Goal: Ask a question

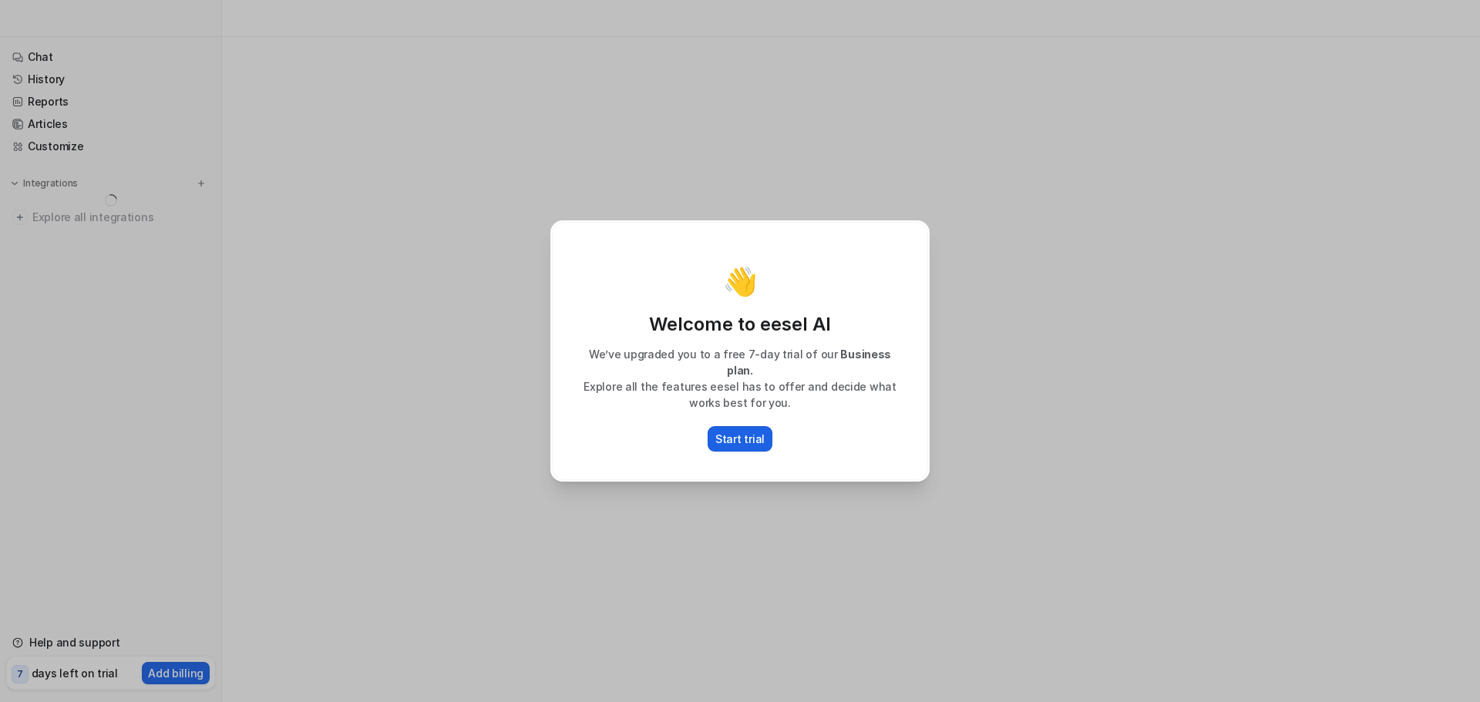
click at [751, 436] on p "Start trial" at bounding box center [739, 439] width 49 height 16
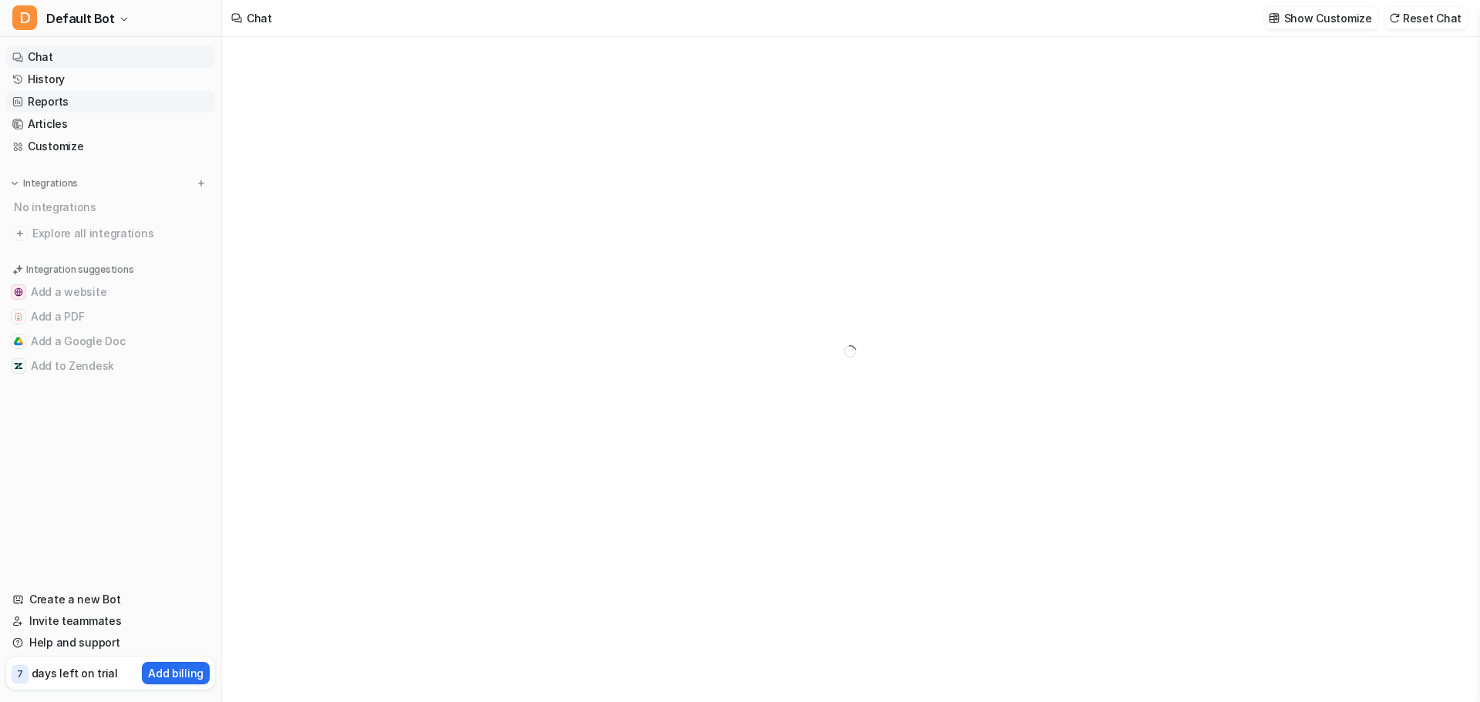
type textarea "**********"
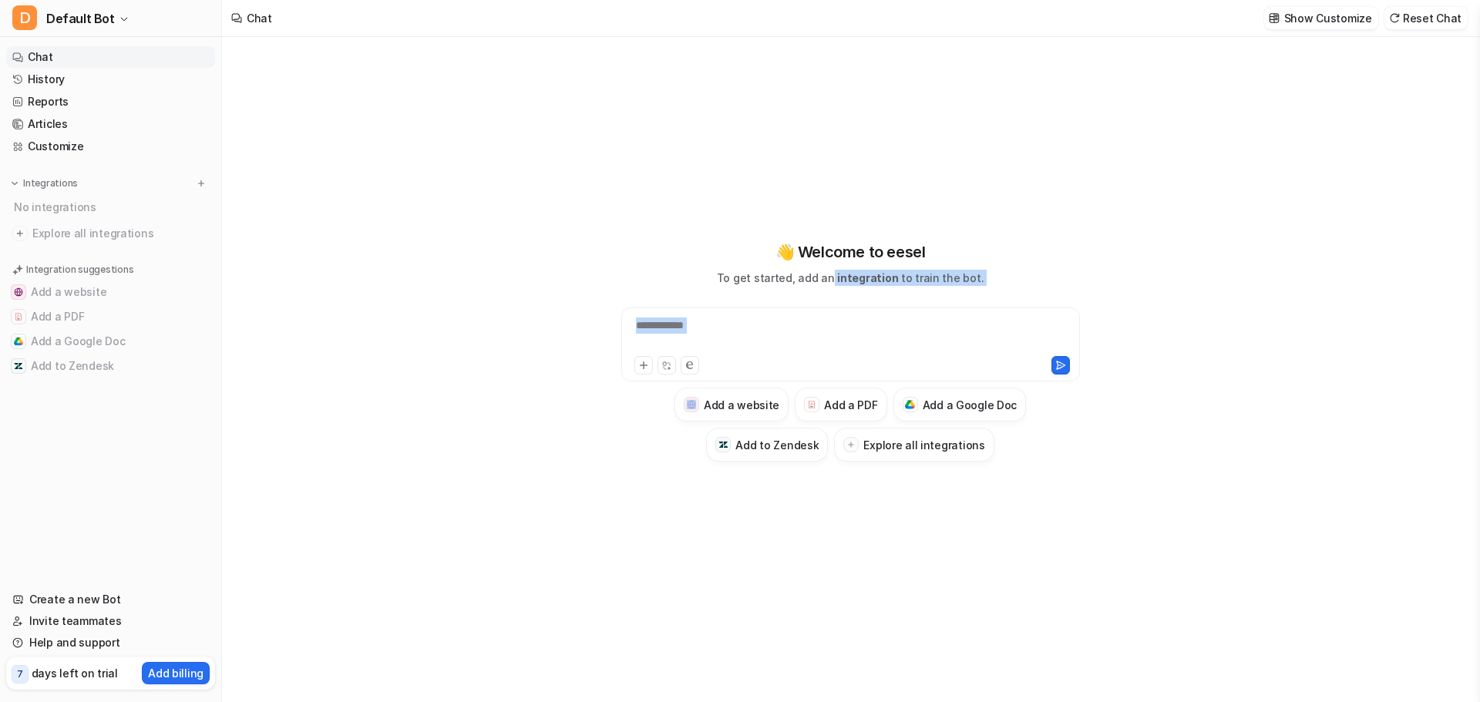
drag, startPoint x: 940, startPoint y: 282, endPoint x: 997, endPoint y: 285, distance: 57.1
click at [997, 285] on div "**********" at bounding box center [850, 351] width 567 height 221
drag, startPoint x: 866, startPoint y: 279, endPoint x: 994, endPoint y: 290, distance: 128.4
click at [994, 290] on div "**********" at bounding box center [850, 351] width 567 height 221
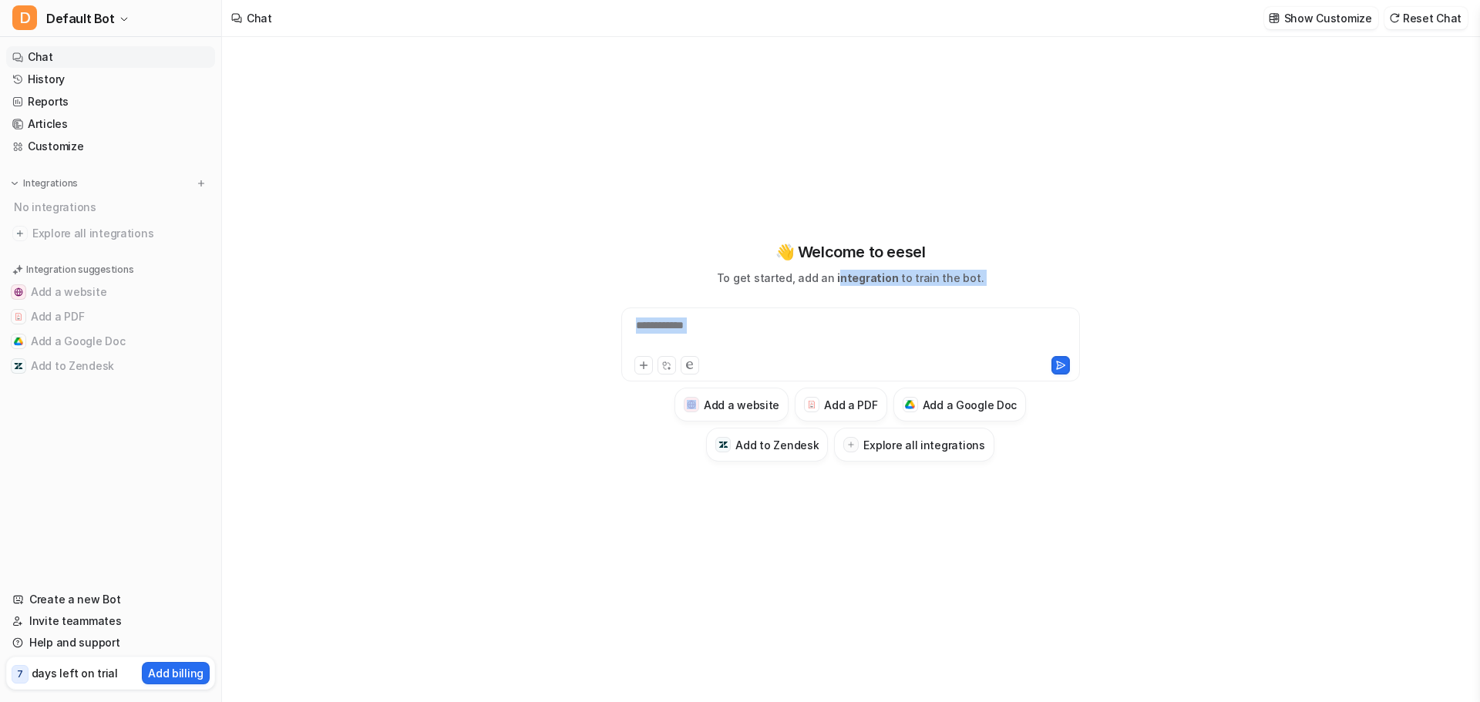
click at [994, 290] on div "**********" at bounding box center [850, 351] width 567 height 221
click at [855, 411] on h3 "Add a PDF" at bounding box center [850, 405] width 53 height 16
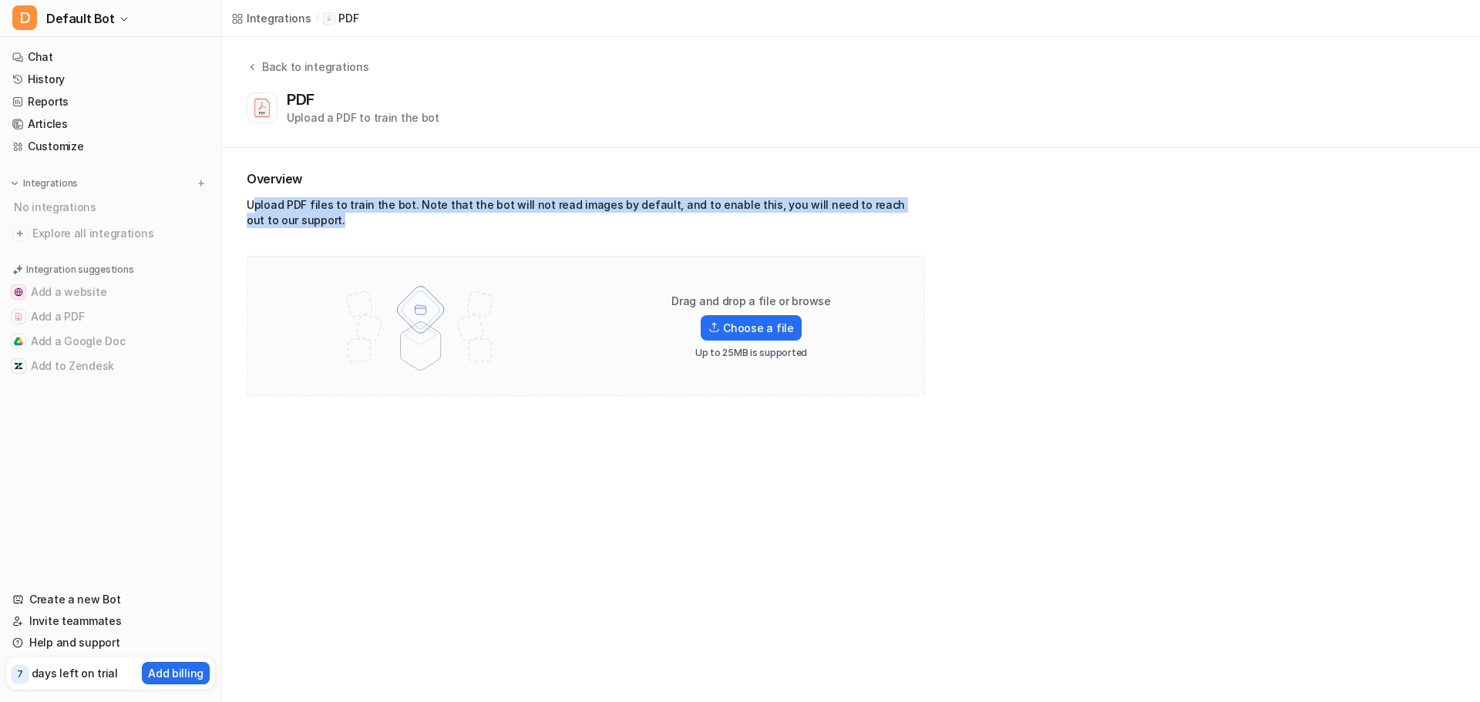
drag, startPoint x: 288, startPoint y: 204, endPoint x: 587, endPoint y: 221, distance: 298.9
click at [587, 221] on div "Upload PDF files to train the bot. Note that the bot will not read images by de…" at bounding box center [586, 215] width 678 height 37
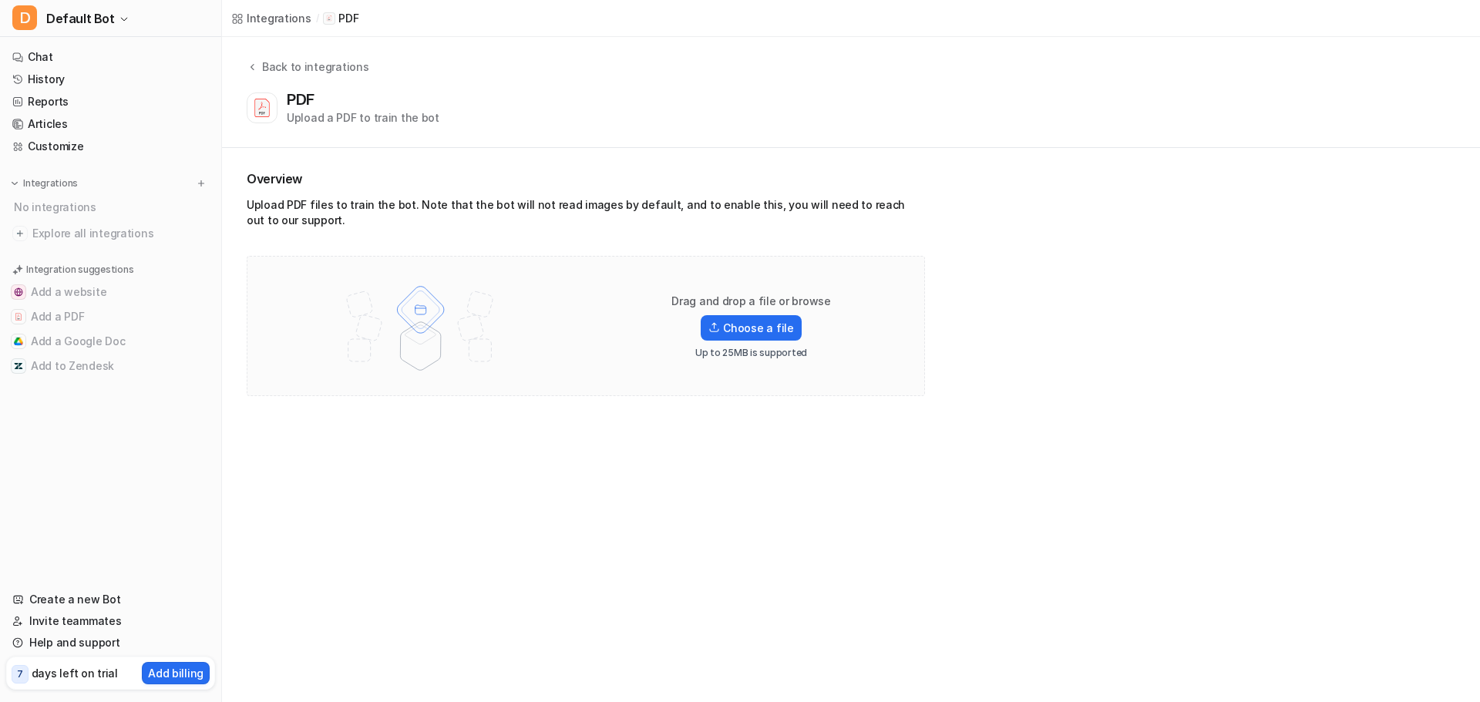
click at [437, 305] on img at bounding box center [420, 326] width 201 height 108
click at [781, 325] on label "Choose a file" at bounding box center [751, 327] width 100 height 25
click at [0, 0] on input "Choose a file" at bounding box center [0, 0] width 0 height 0
drag, startPoint x: 714, startPoint y: 402, endPoint x: 515, endPoint y: 350, distance: 205.7
click at [713, 402] on div "Overview Upload PDF files to train the bot. Note that the bot will not read ima…" at bounding box center [851, 283] width 1258 height 270
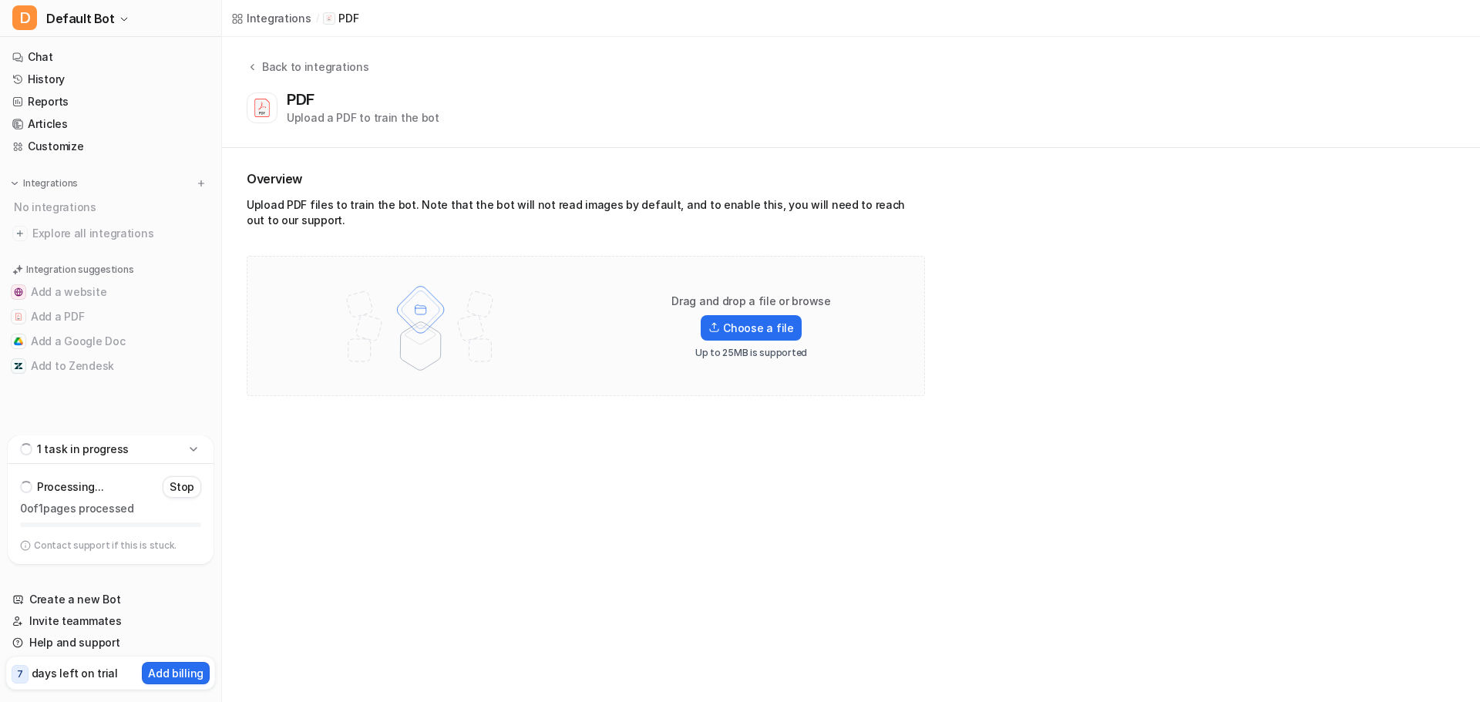
click at [508, 348] on img at bounding box center [420, 326] width 201 height 108
click at [177, 485] on p "Stop" at bounding box center [182, 487] width 25 height 15
click at [643, 481] on div "Integrations / PDF Back to integrations PDF Upload a PDF to train the bot Overv…" at bounding box center [740, 351] width 1480 height 702
click at [42, 61] on link "Chat" at bounding box center [110, 57] width 209 height 22
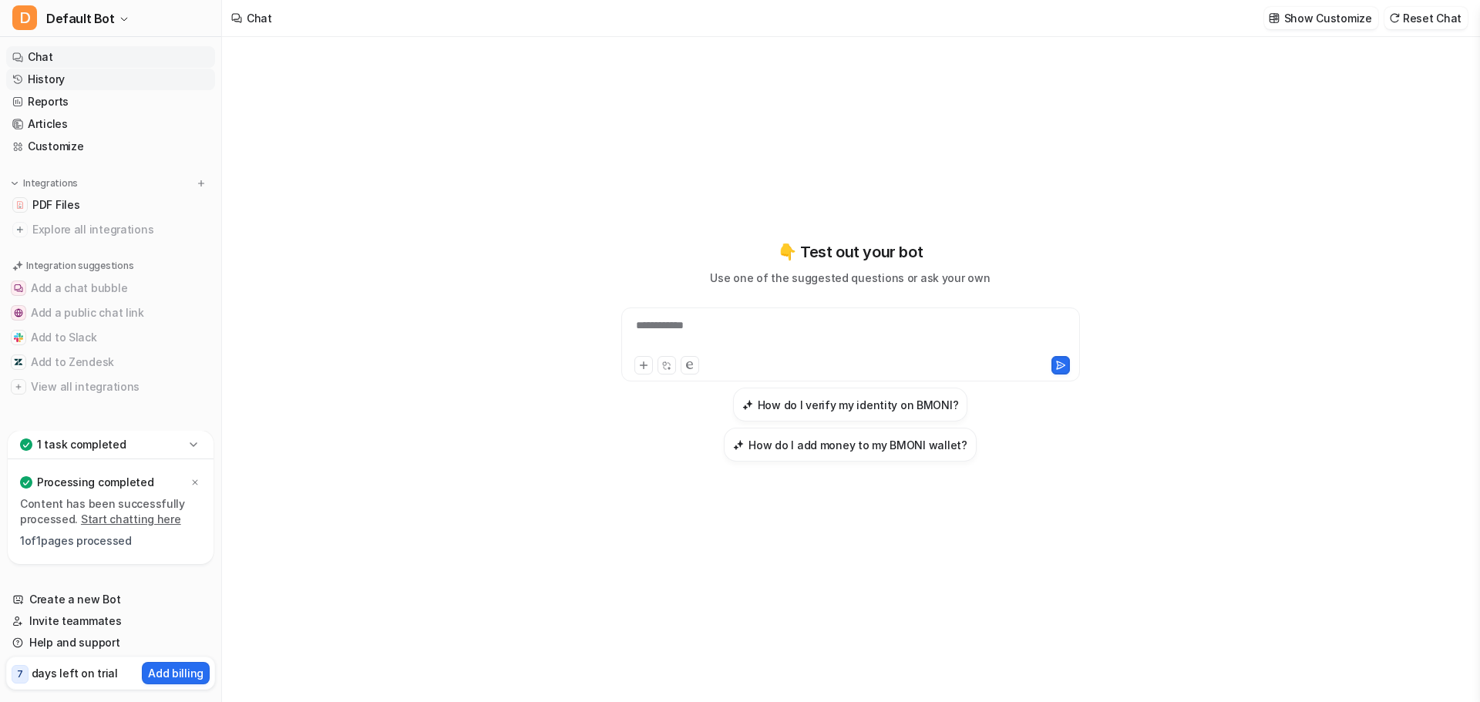
click at [50, 79] on link "History" at bounding box center [110, 80] width 209 height 22
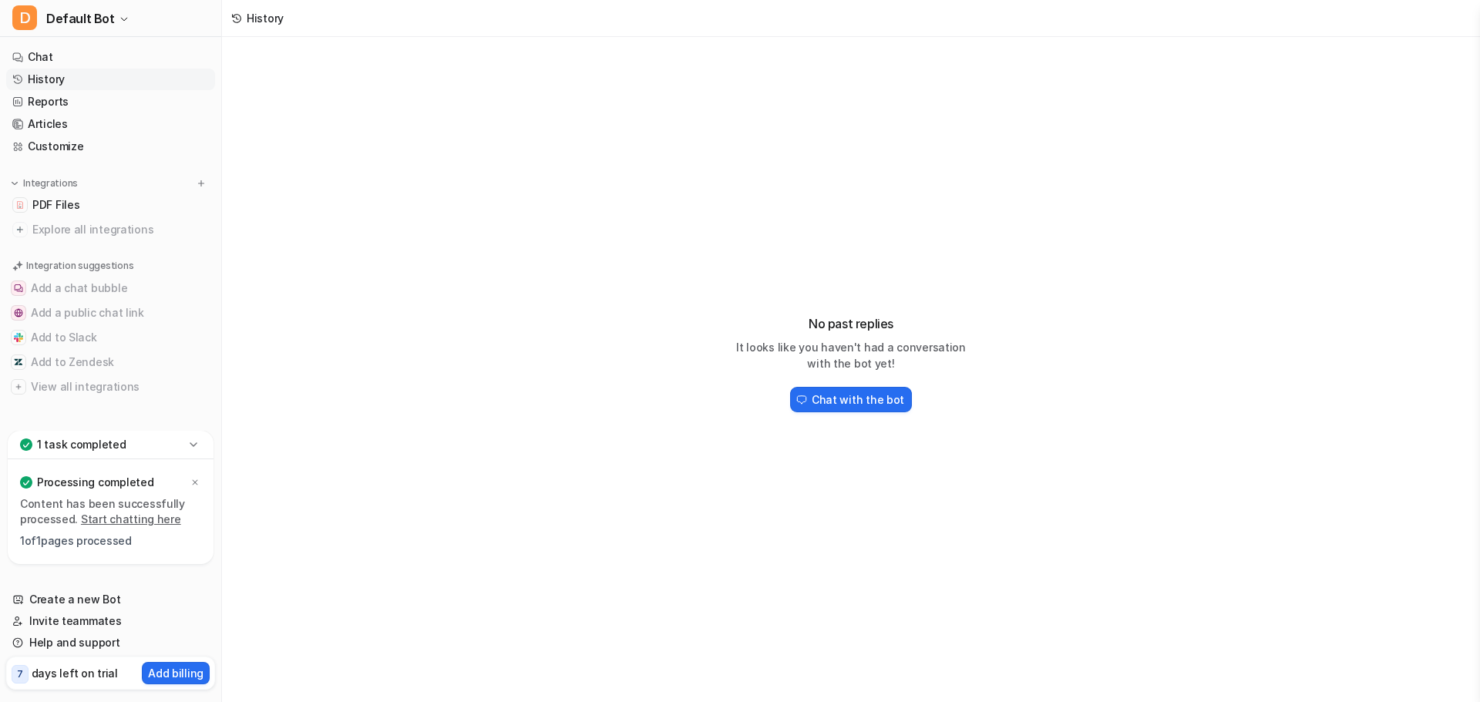
click at [55, 76] on link "History" at bounding box center [110, 80] width 209 height 22
click at [52, 56] on link "Chat" at bounding box center [110, 57] width 209 height 22
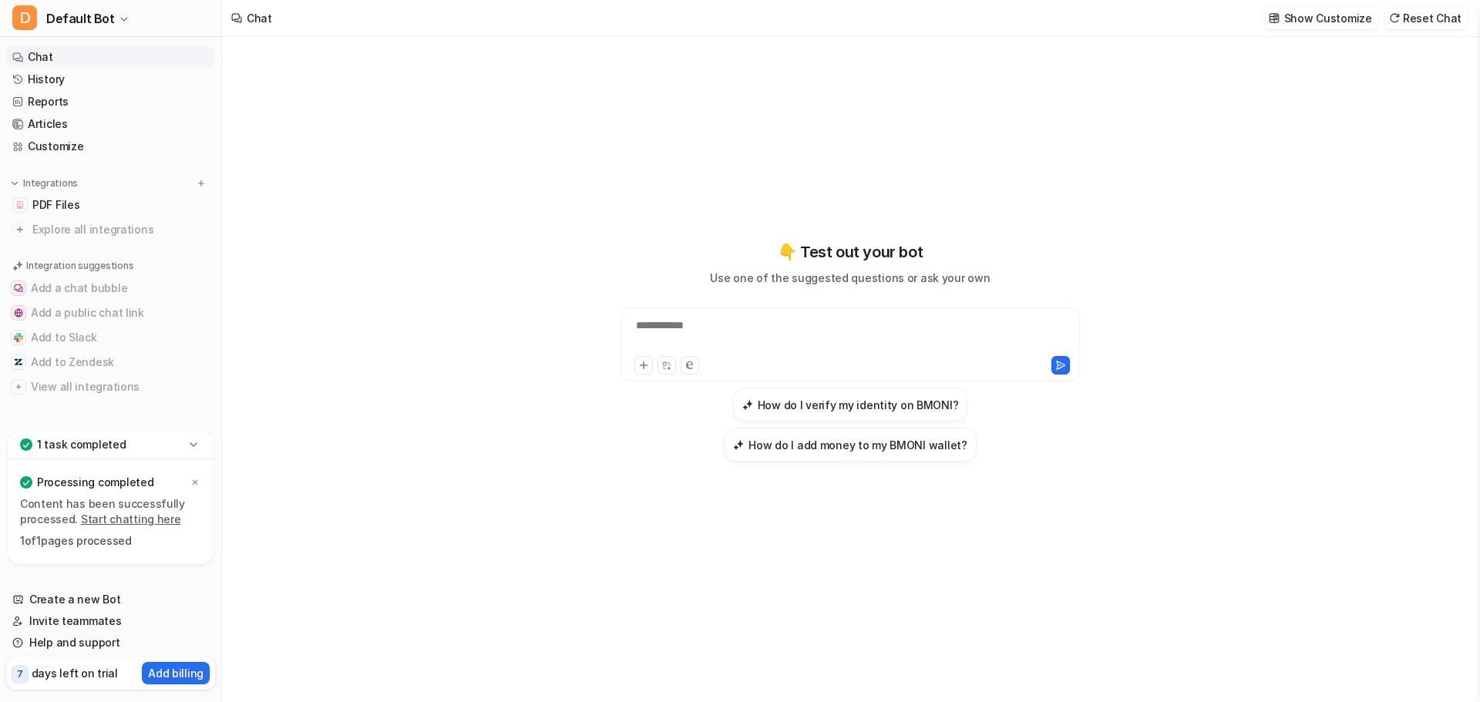
click at [782, 330] on div "**********" at bounding box center [850, 335] width 451 height 35
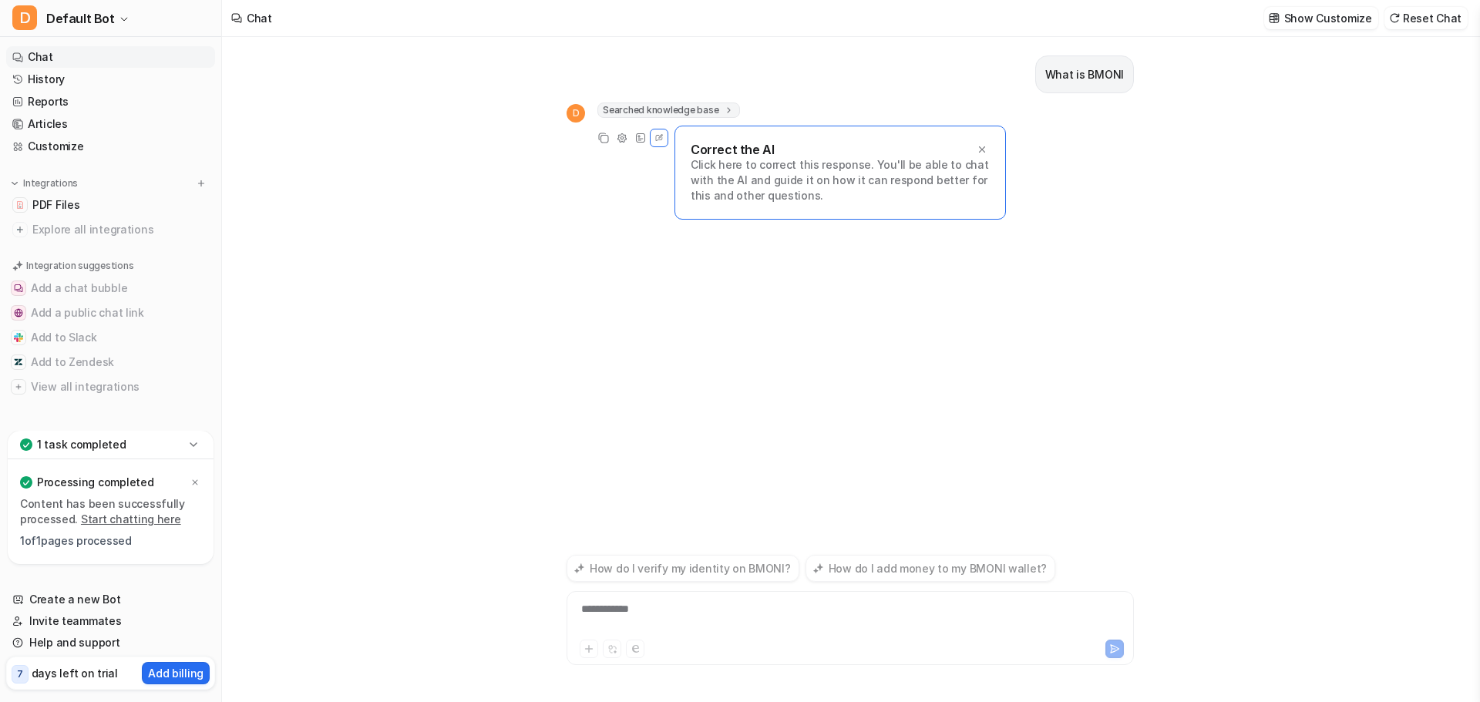
click at [396, 190] on div "**********" at bounding box center [850, 369] width 1257 height 665
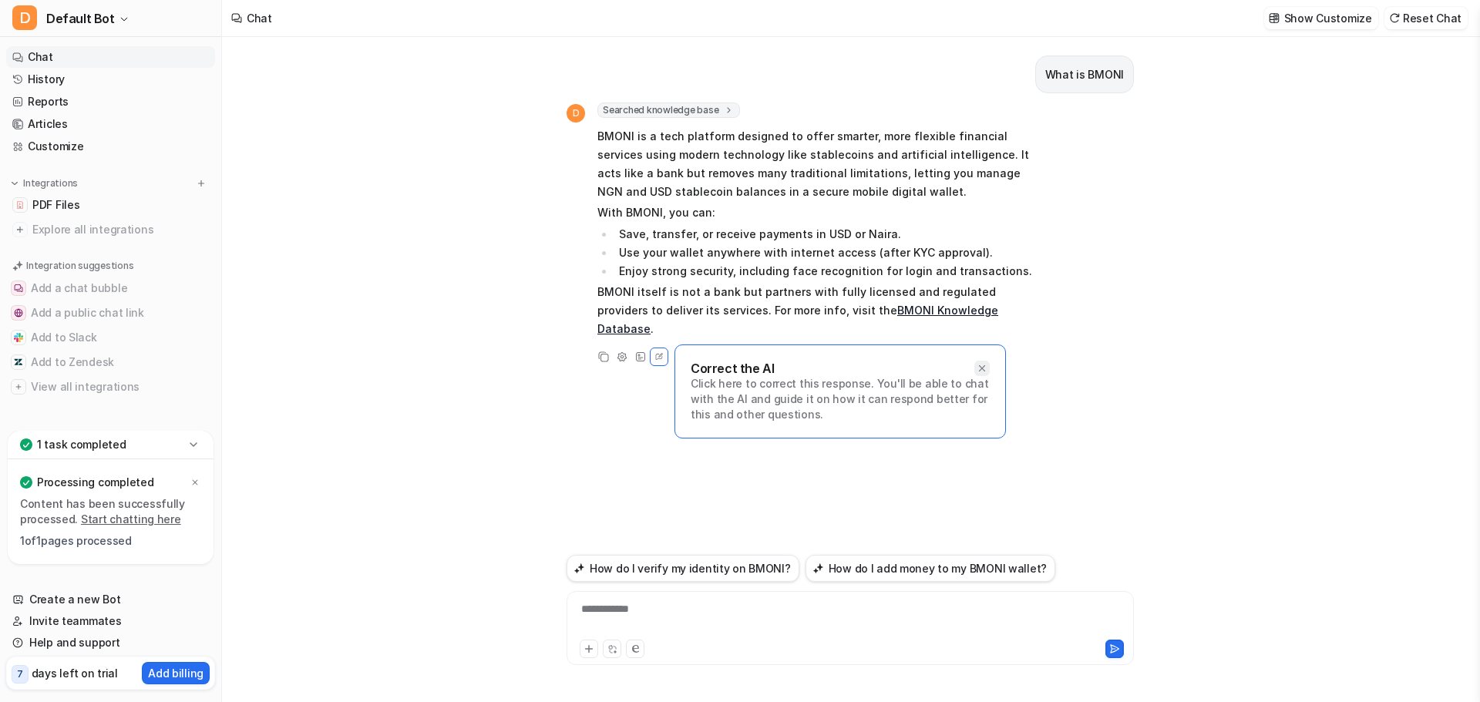
click at [985, 363] on icon at bounding box center [982, 368] width 11 height 11
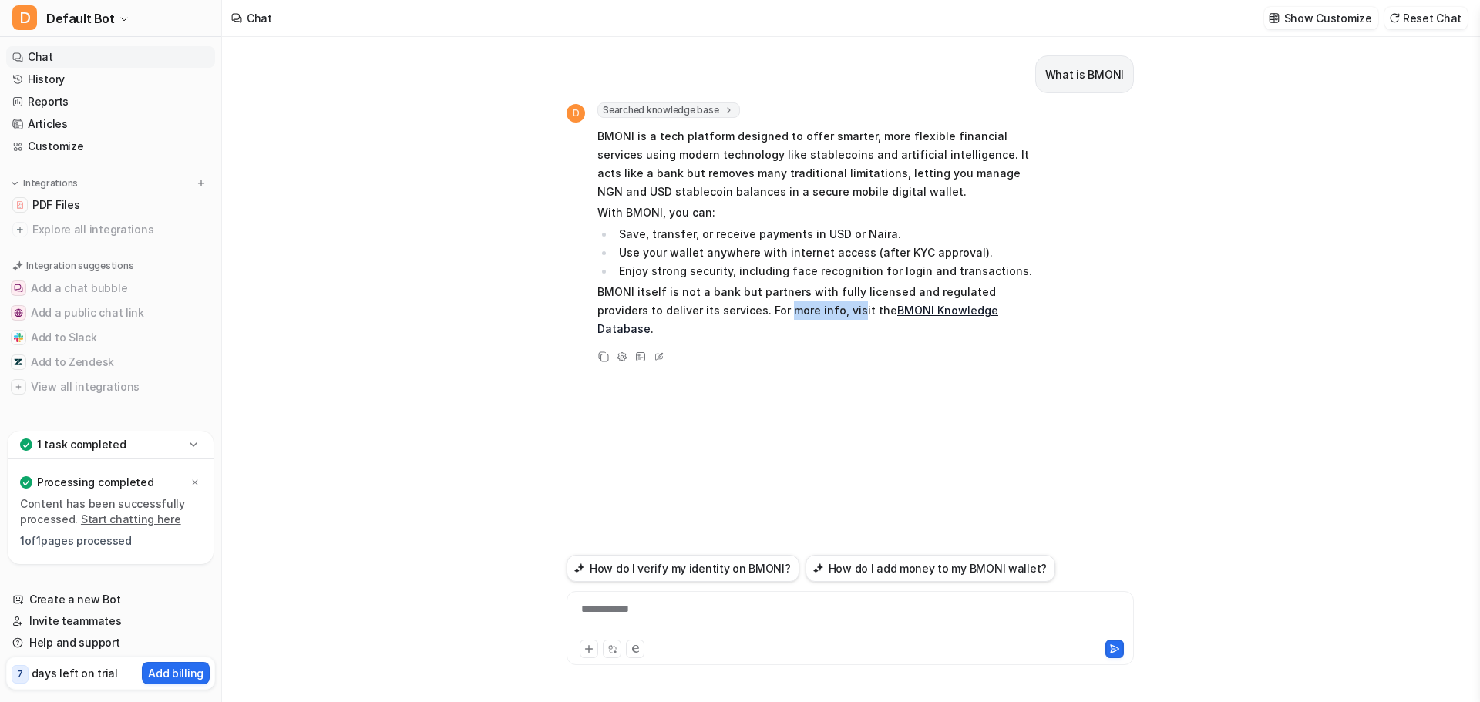
drag, startPoint x: 744, startPoint y: 310, endPoint x: 790, endPoint y: 315, distance: 46.6
click at [790, 315] on p "BMONI itself is not a bank but partners with fully licensed and regulated provi…" at bounding box center [822, 311] width 451 height 56
click at [801, 275] on li "Enjoy strong security, including face recognition for login and transactions." at bounding box center [831, 271] width 434 height 19
click at [19, 150] on icon at bounding box center [21, 149] width 4 height 4
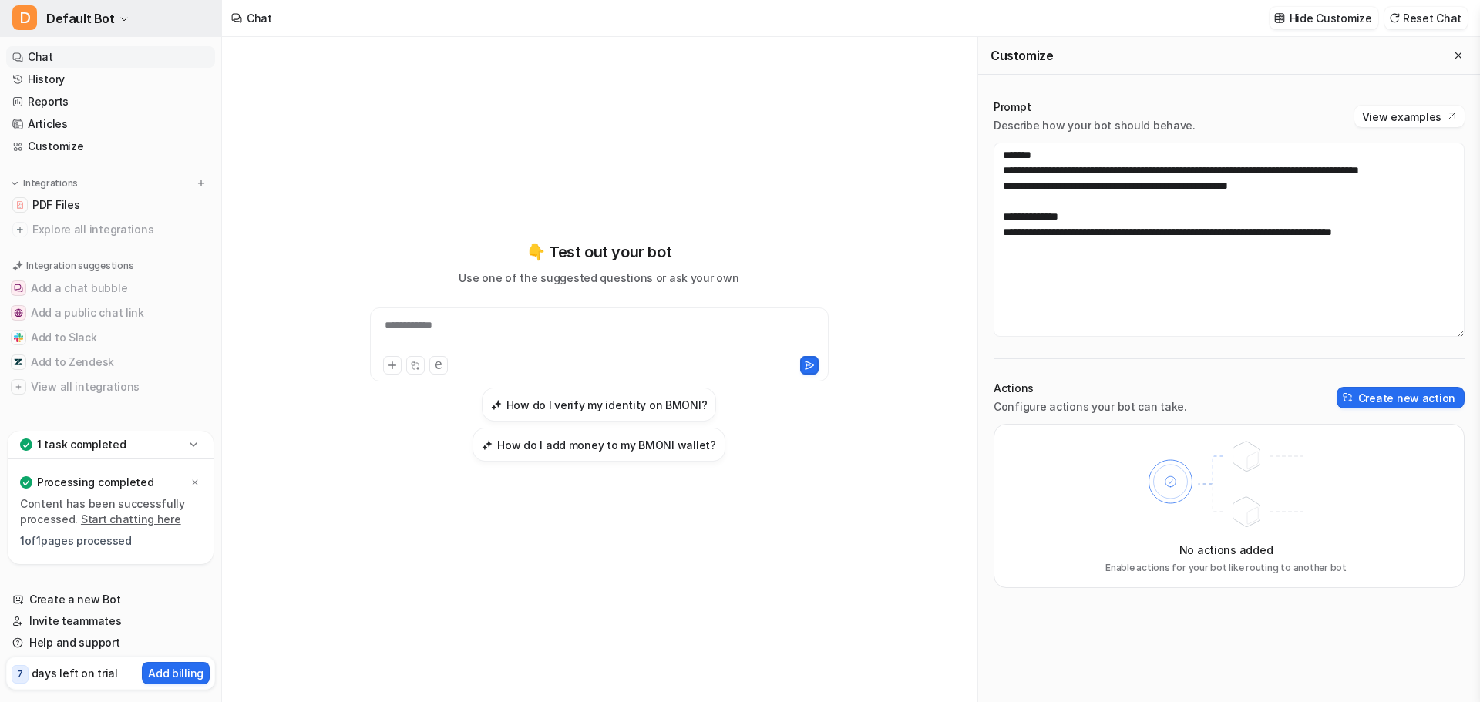
click at [104, 16] on span "Default Bot" at bounding box center [80, 19] width 69 height 22
click at [465, 59] on div "**********" at bounding box center [740, 351] width 1480 height 702
click at [80, 645] on link "Help and support" at bounding box center [110, 643] width 209 height 22
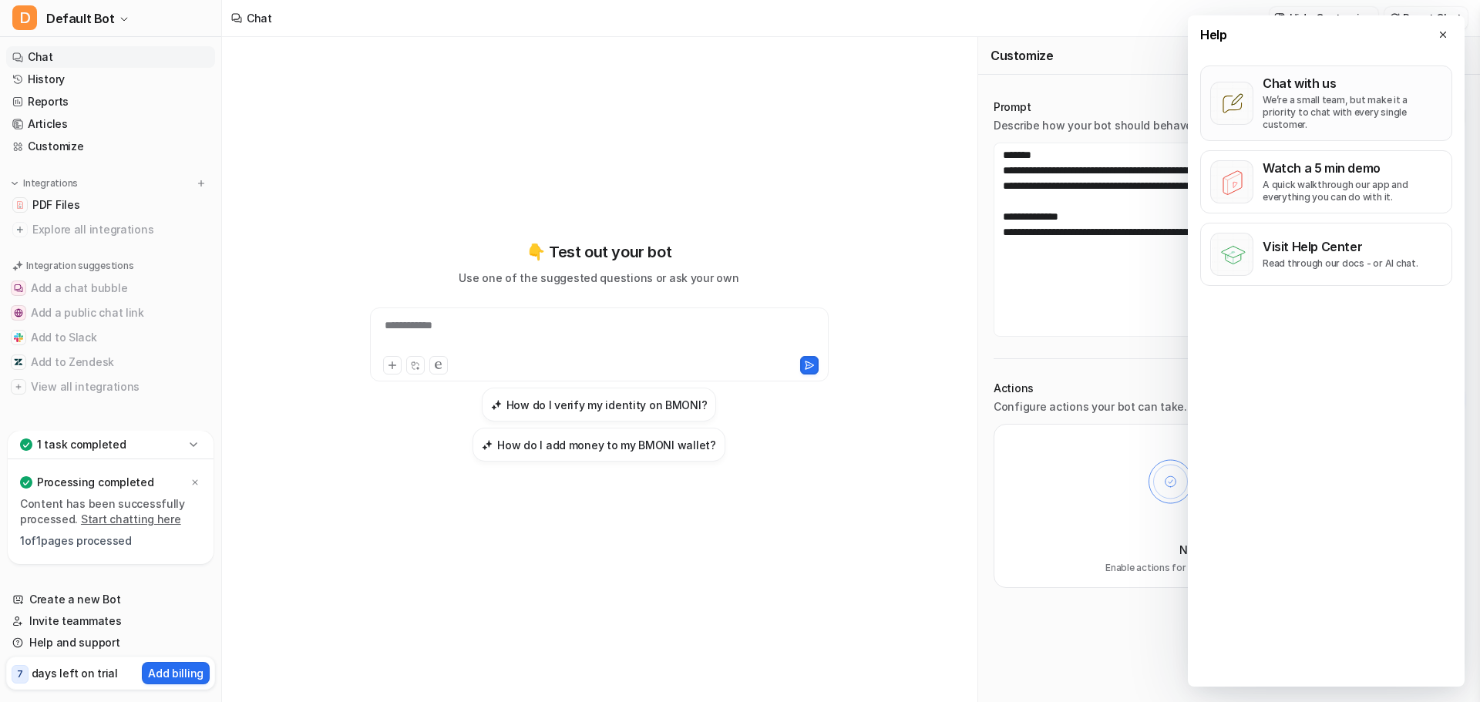
click at [1282, 84] on p "Chat with us" at bounding box center [1353, 83] width 180 height 15
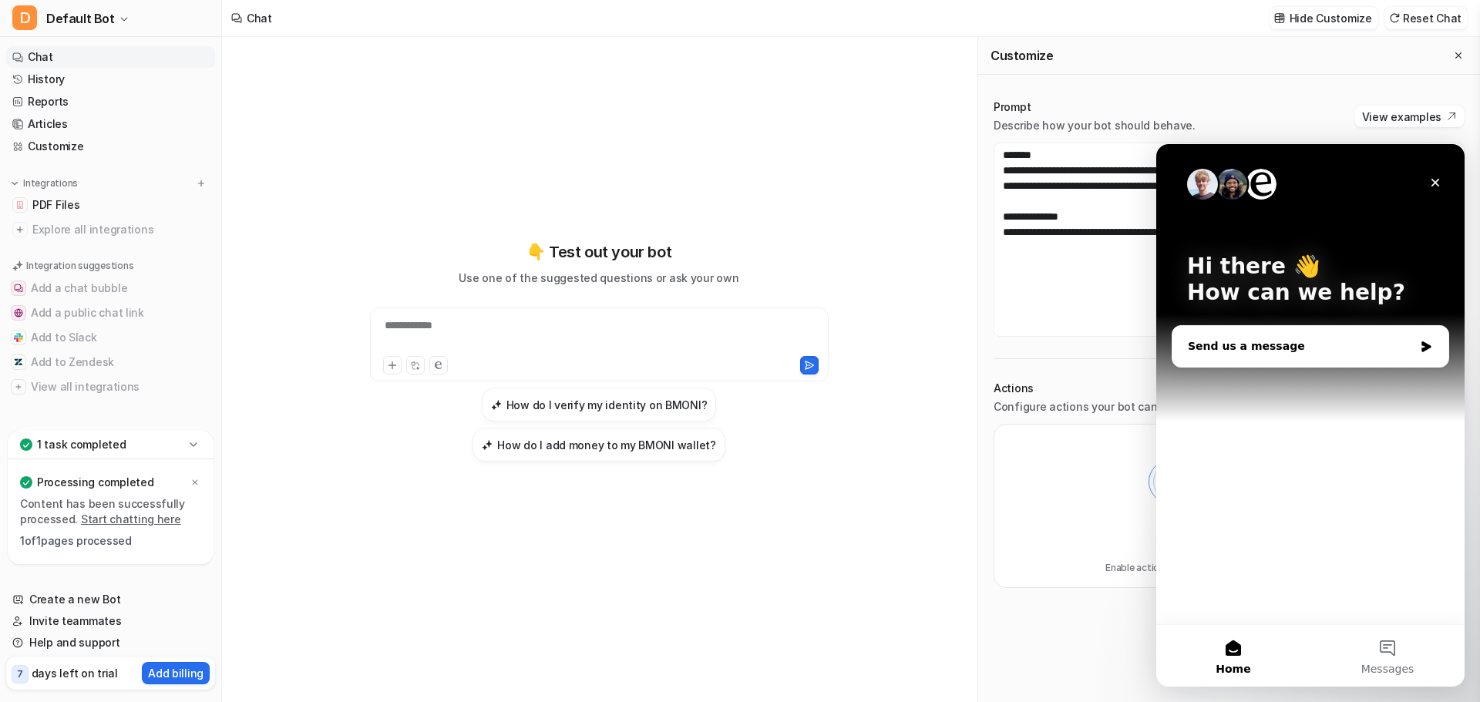
click at [1270, 348] on div "Send us a message" at bounding box center [1301, 346] width 226 height 16
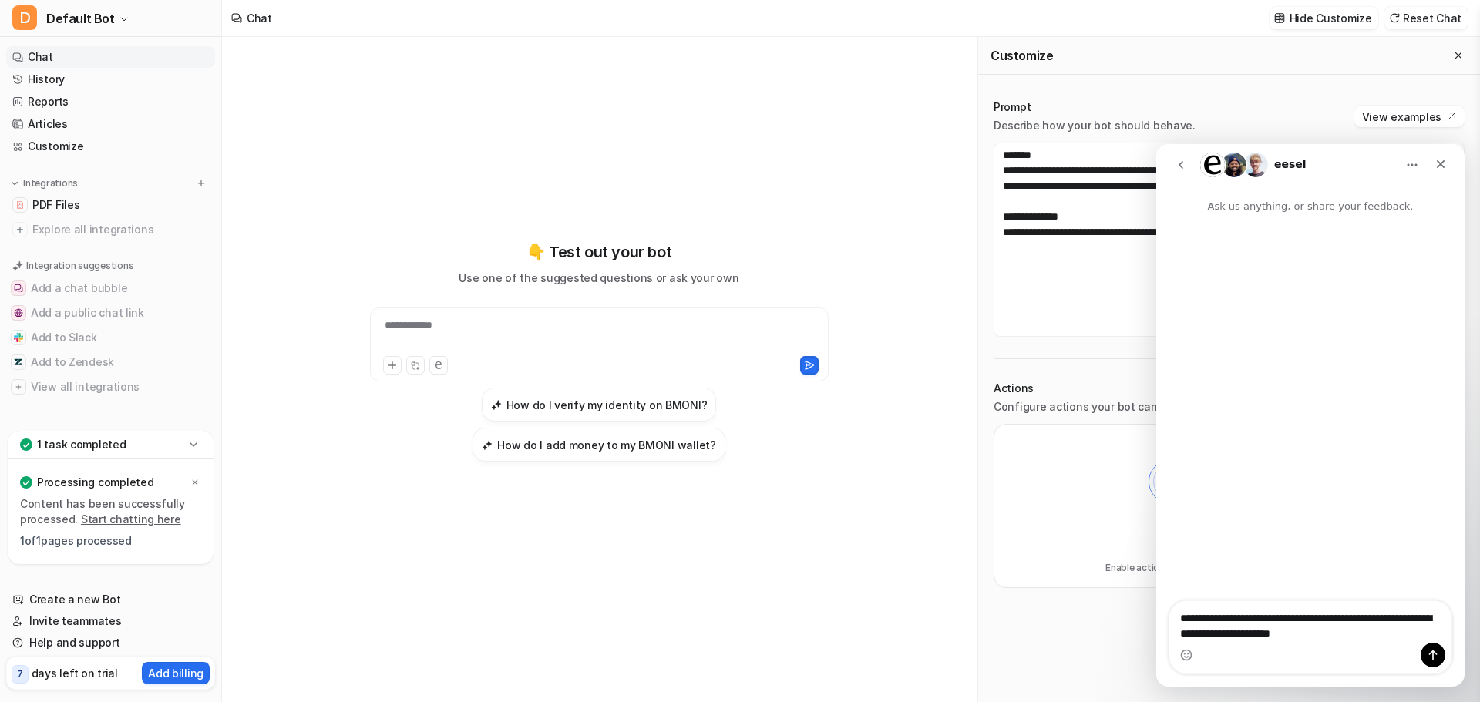
type textarea "**********"
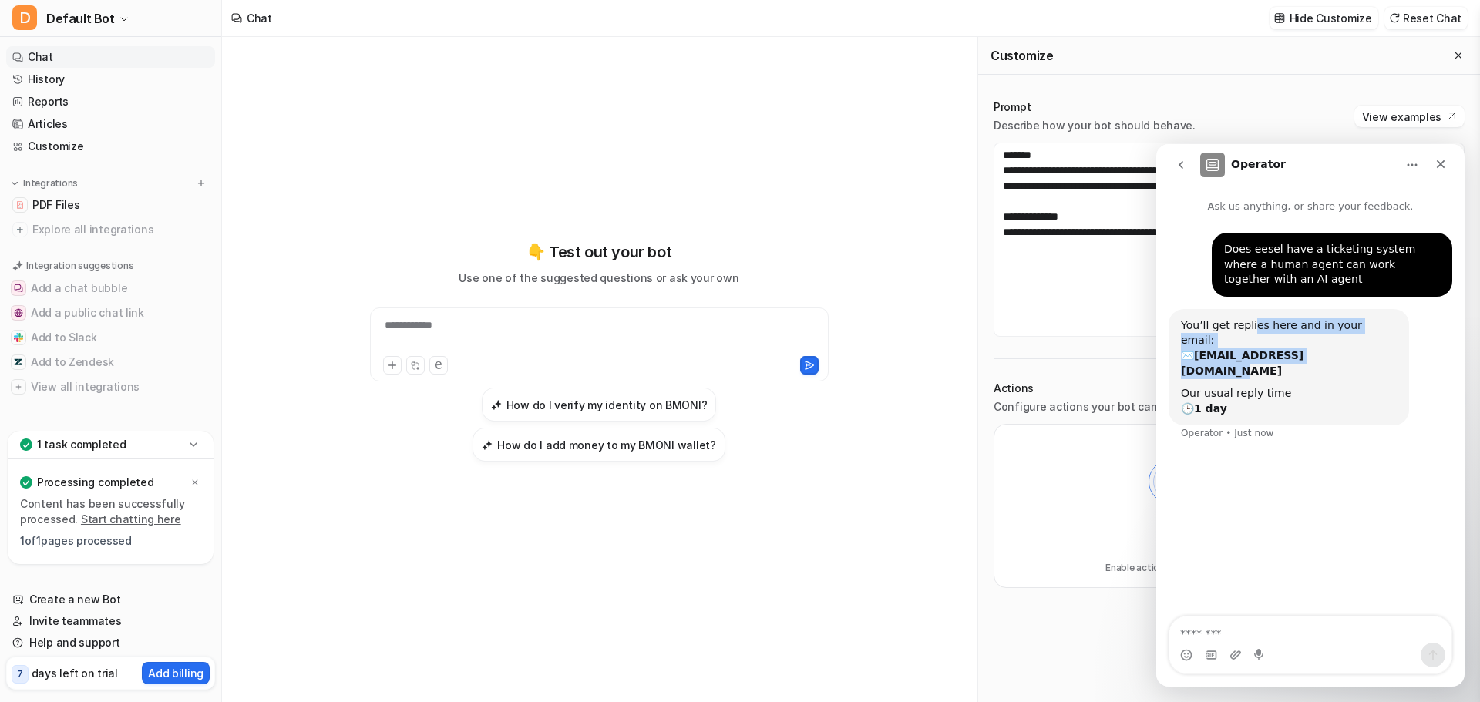
drag, startPoint x: 1282, startPoint y: 330, endPoint x: 1372, endPoint y: 338, distance: 90.5
click at [1372, 338] on div "You’ll get replies here and in your email: ✉️ [EMAIL_ADDRESS][DOMAIN_NAME] Our …" at bounding box center [1289, 367] width 241 height 117
click at [1307, 386] on div "Our usual reply time 🕒 1 day" at bounding box center [1289, 401] width 216 height 30
drag, startPoint x: 1307, startPoint y: 369, endPoint x: 1216, endPoint y: 379, distance: 91.5
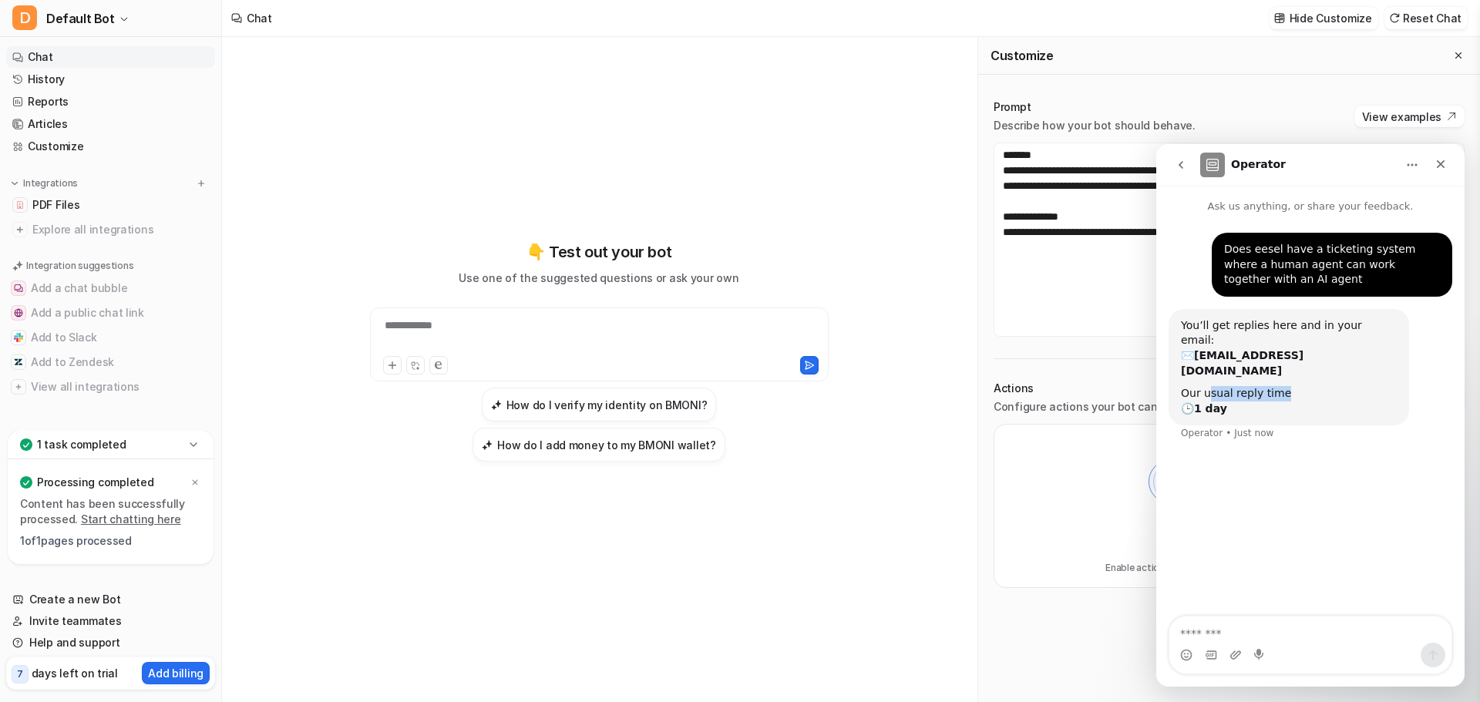
click at [1306, 386] on div "Our usual reply time 🕒 1 day" at bounding box center [1289, 401] width 216 height 30
click at [1190, 386] on div "Our usual reply time 🕒 1 day" at bounding box center [1289, 401] width 216 height 30
click at [1267, 631] on textarea "Message…" at bounding box center [1311, 630] width 282 height 26
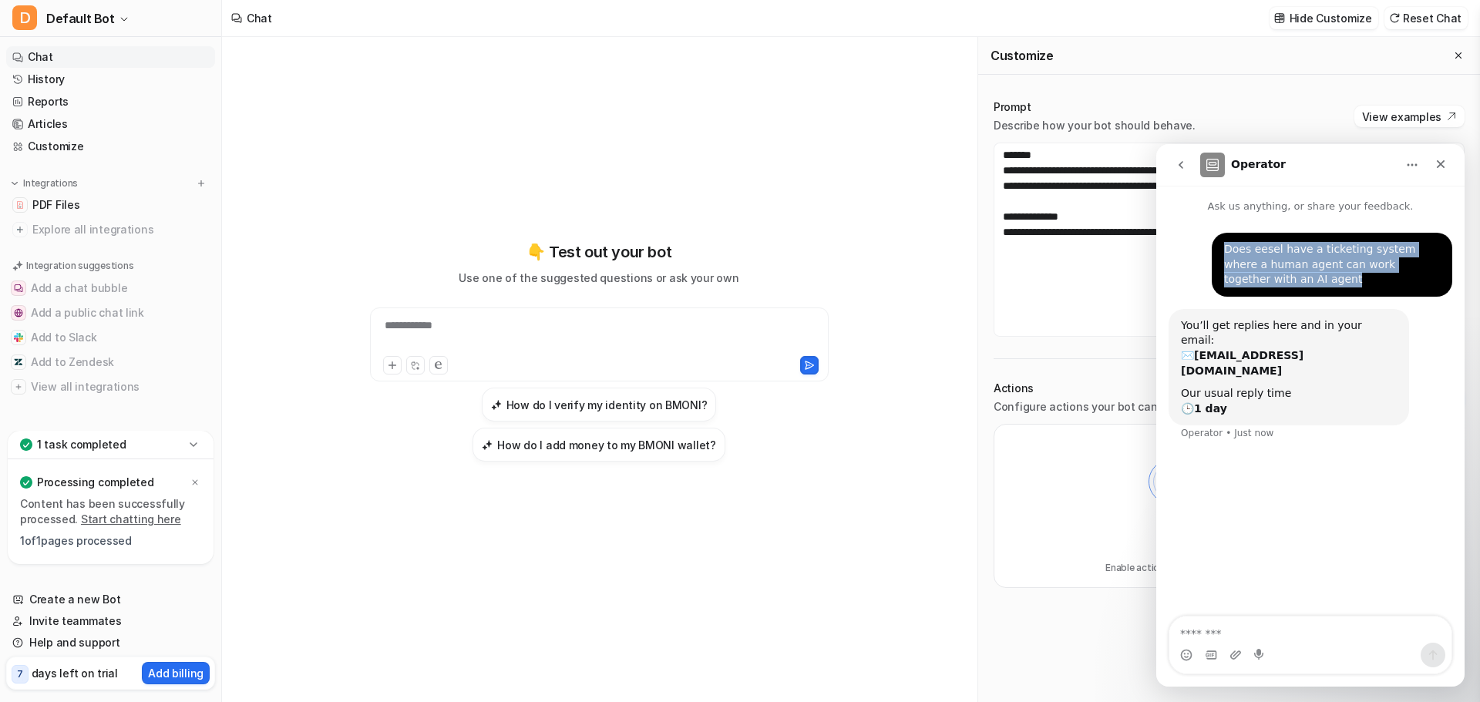
drag, startPoint x: 1259, startPoint y: 280, endPoint x: 1217, endPoint y: 241, distance: 57.3
click at [1217, 241] on div "Does eesel have a ticketing system where a human agent can work together with a…" at bounding box center [1332, 265] width 241 height 64
copy div "Does eesel have a ticketing system where a human agent can work together with a…"
